Goal: Obtain resource: Obtain resource

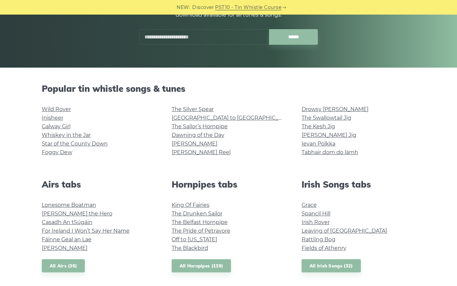
scroll to position [119, 0]
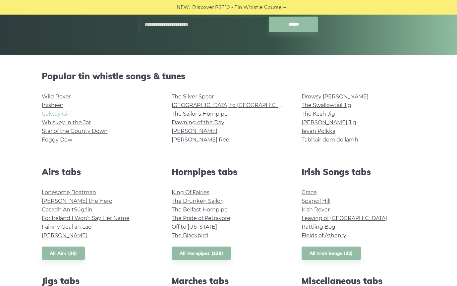
click at [53, 115] on link "Galway Girl" at bounding box center [56, 114] width 29 height 6
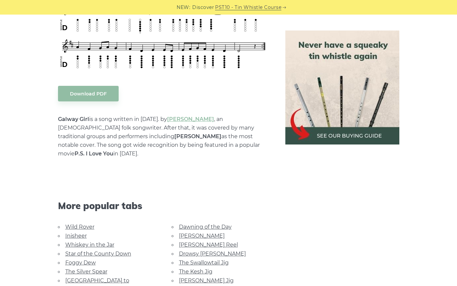
scroll to position [158, 0]
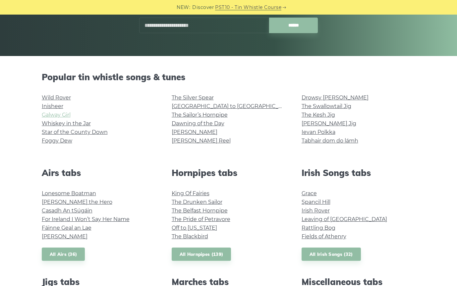
click at [59, 114] on link "Galway Girl" at bounding box center [56, 115] width 29 height 6
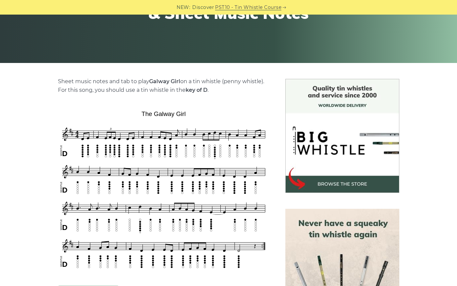
scroll to position [120, 0]
